Goal: Task Accomplishment & Management: Manage account settings

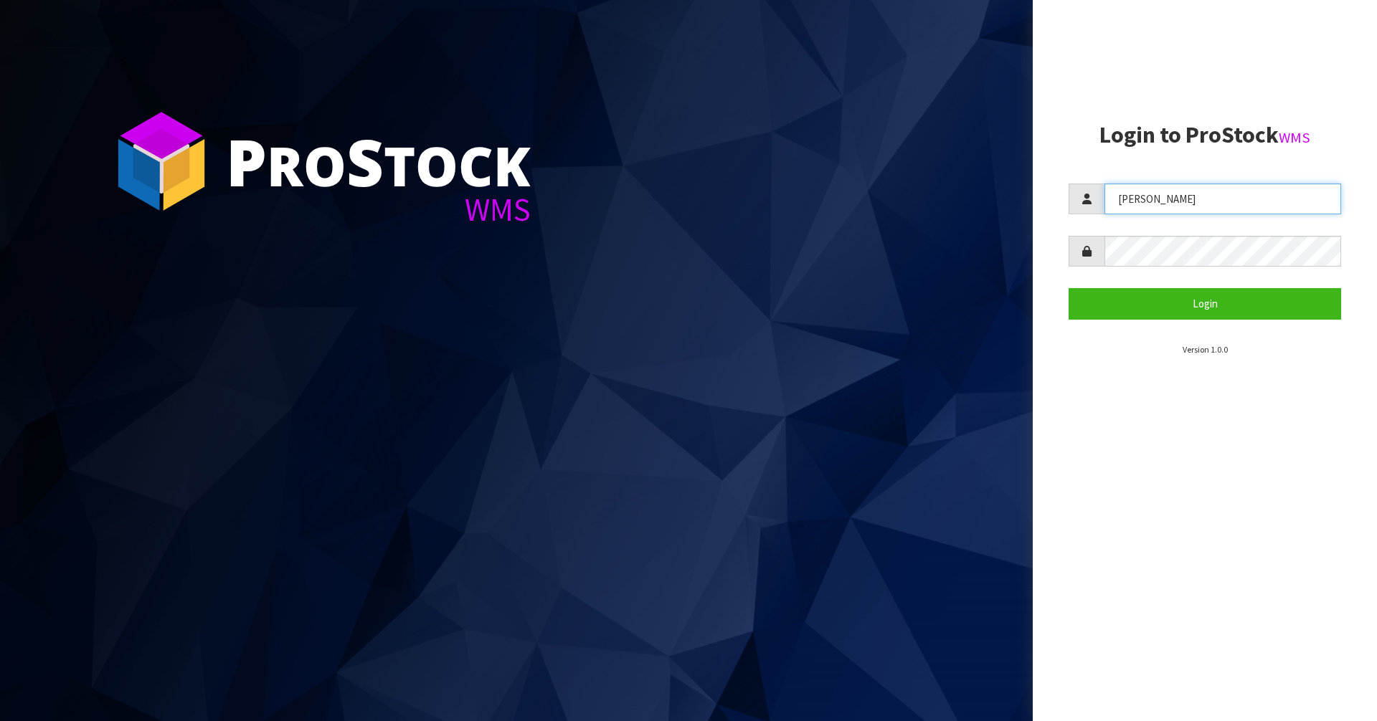
click at [1207, 196] on input "KARLENE" at bounding box center [1222, 199] width 237 height 31
type input "Mana"
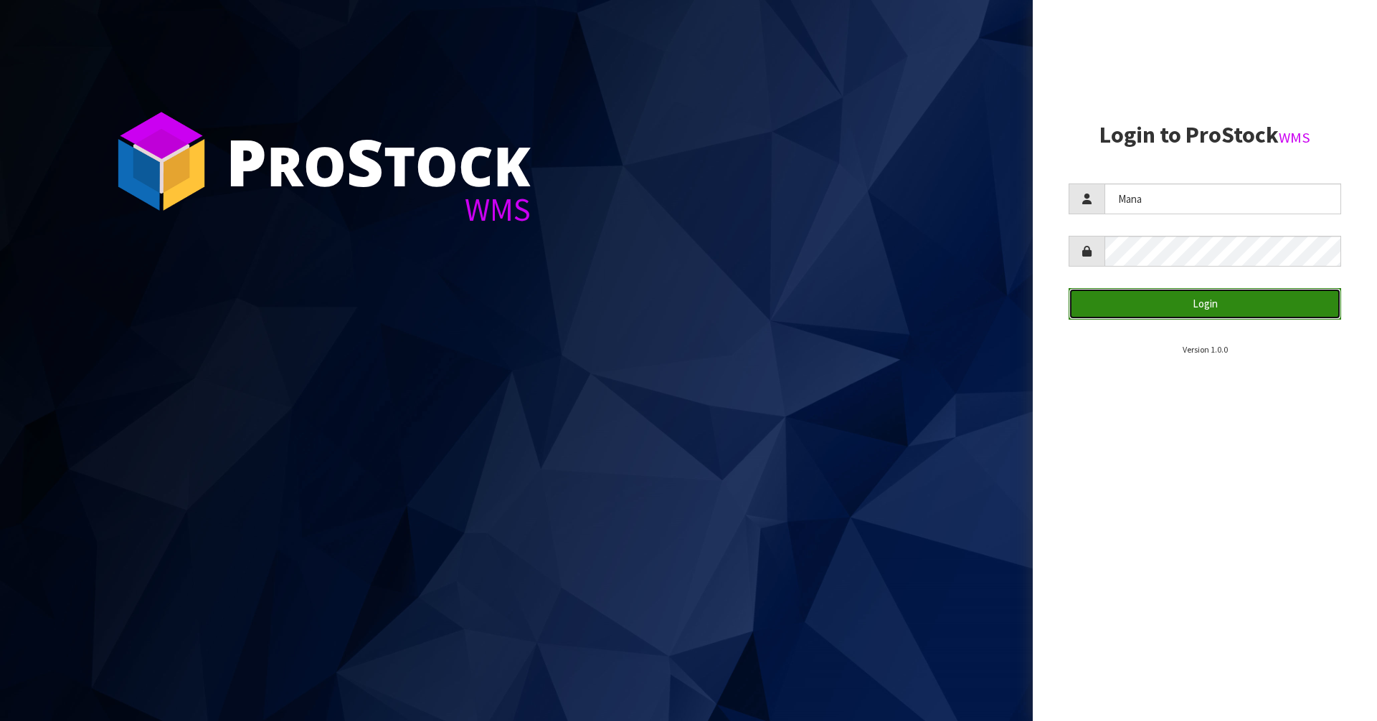
click at [1167, 288] on button "Login" at bounding box center [1204, 303] width 272 height 31
